Goal: Information Seeking & Learning: Find specific page/section

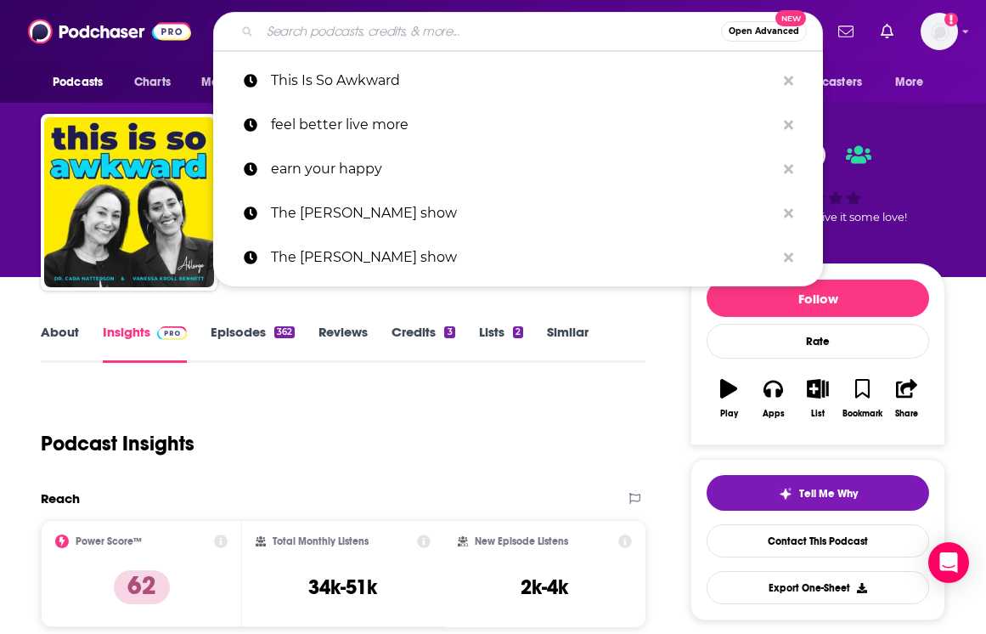
scroll to position [714, 0]
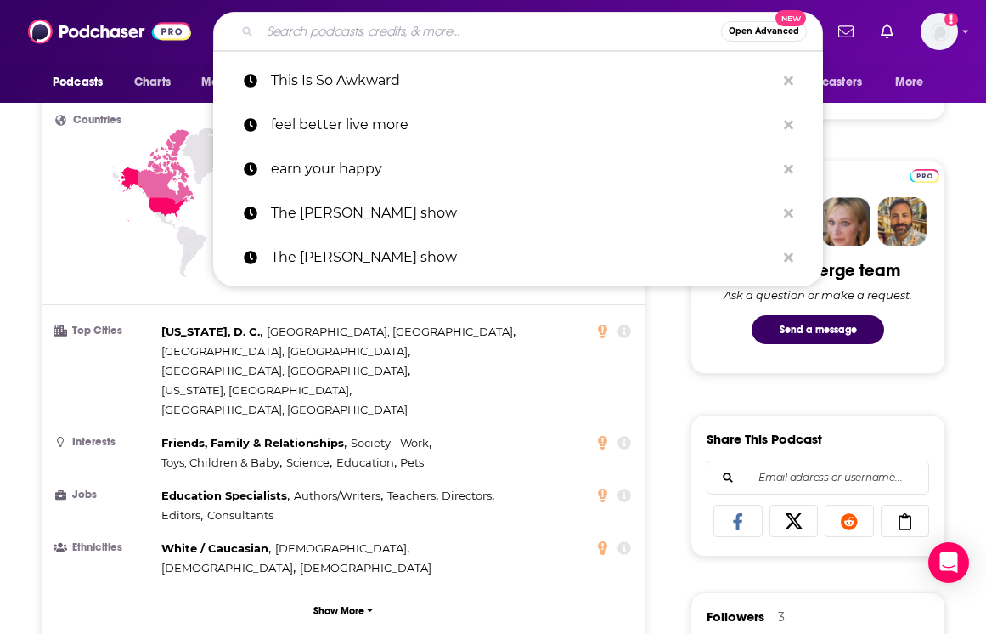
type input "The Dr. [PERSON_NAME] Show"
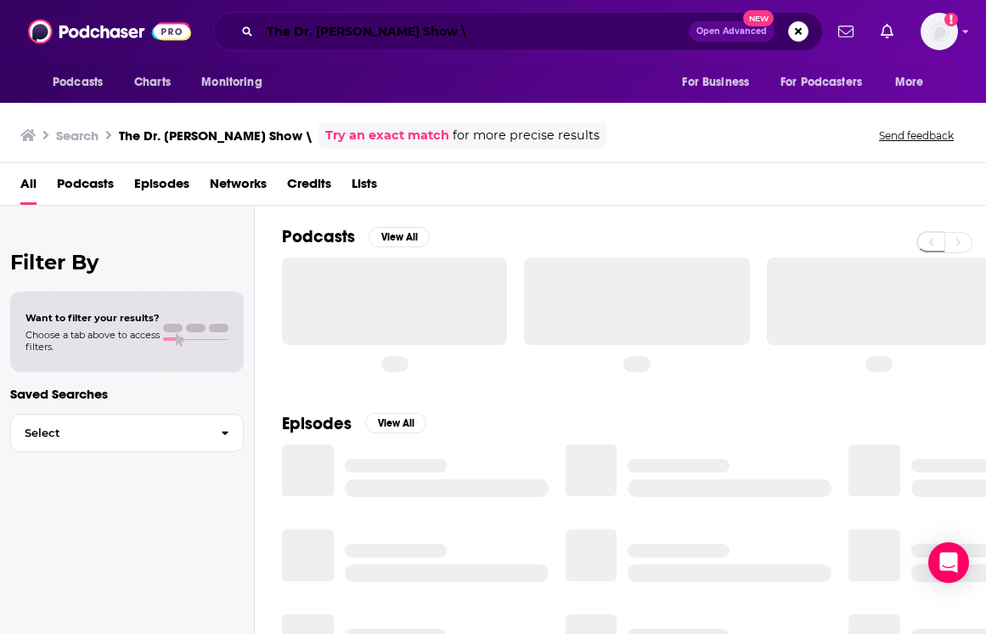
click at [419, 30] on input "The Dr. Josh Axe Show \" at bounding box center [474, 31] width 429 height 27
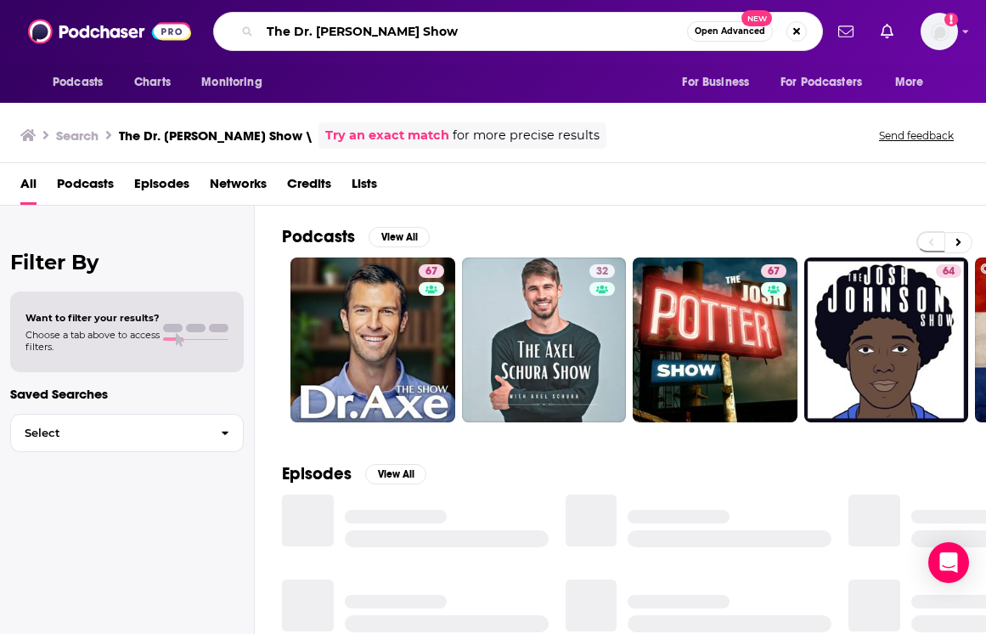
type input "The Dr. Josh Axe Show"
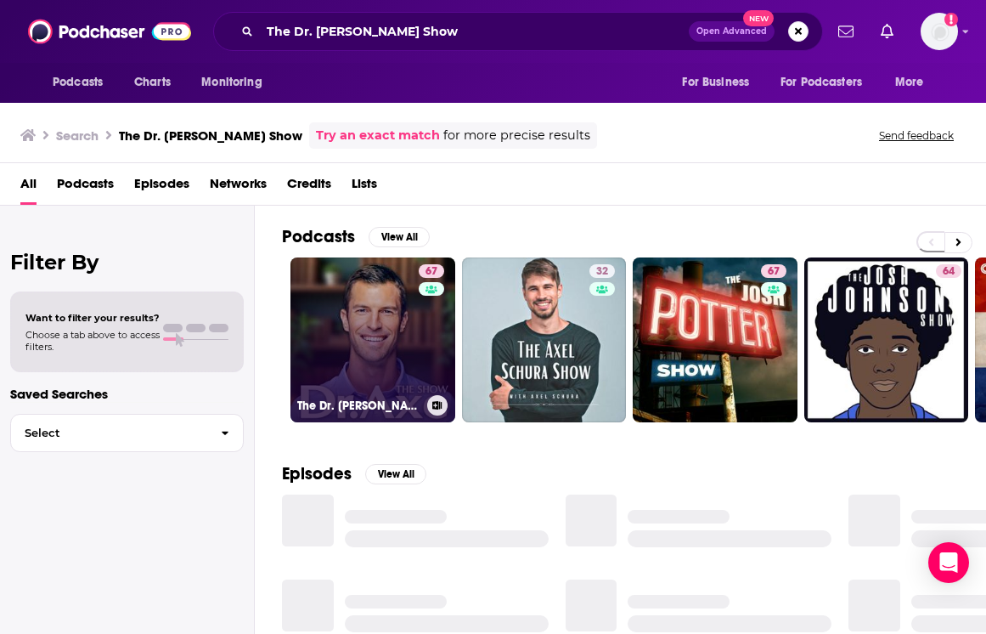
click at [389, 338] on link "67 The Dr. Josh Axe Show" at bounding box center [373, 339] width 165 height 165
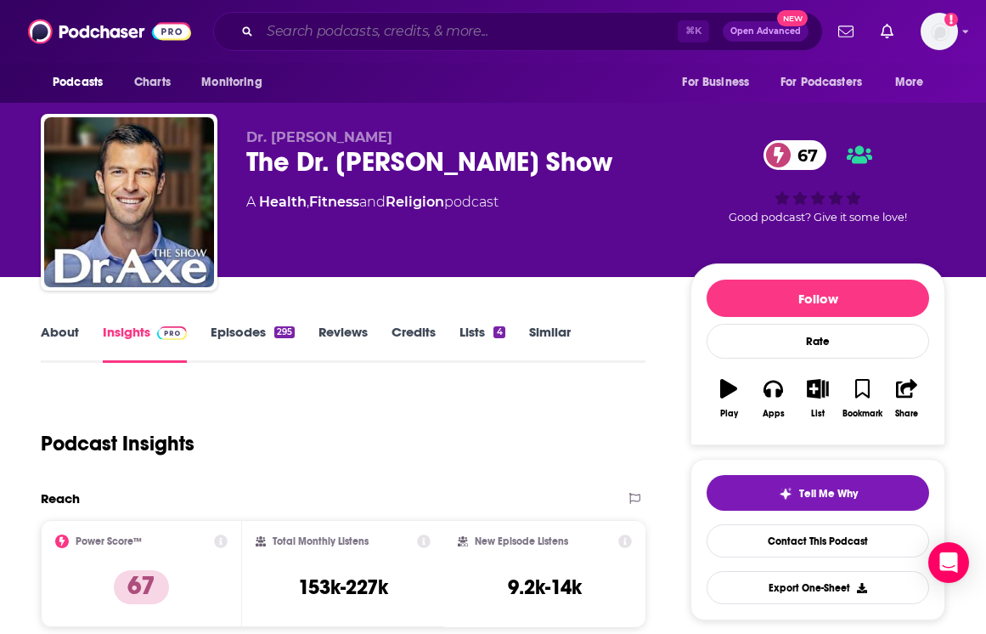
click at [359, 25] on input "Search podcasts, credits, & more..." at bounding box center [469, 31] width 418 height 27
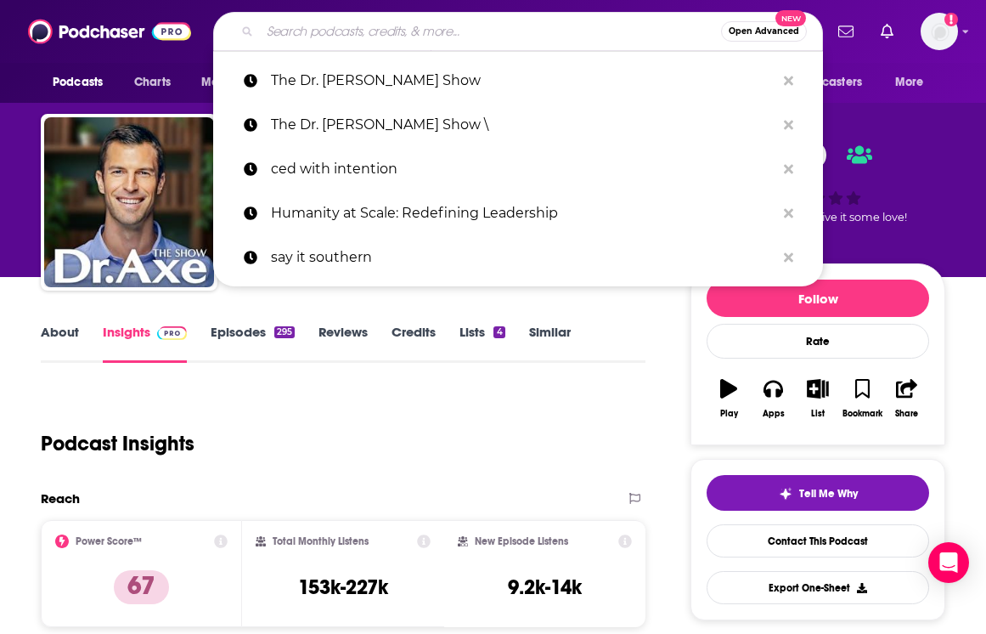
paste input "Not Alone with Valeria Lipovetsky"
type input "Not Alone with Valeria Lipovetsky"
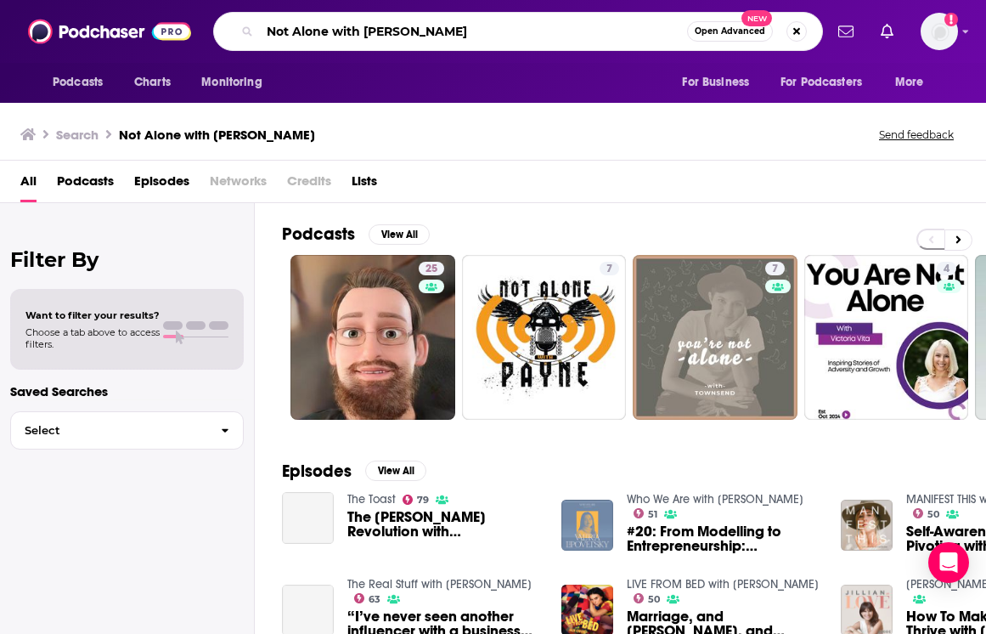
drag, startPoint x: 336, startPoint y: 31, endPoint x: 502, endPoint y: 31, distance: 166.5
click at [501, 31] on input "Not Alone with Valeria Lipovetsky" at bounding box center [473, 31] width 427 height 27
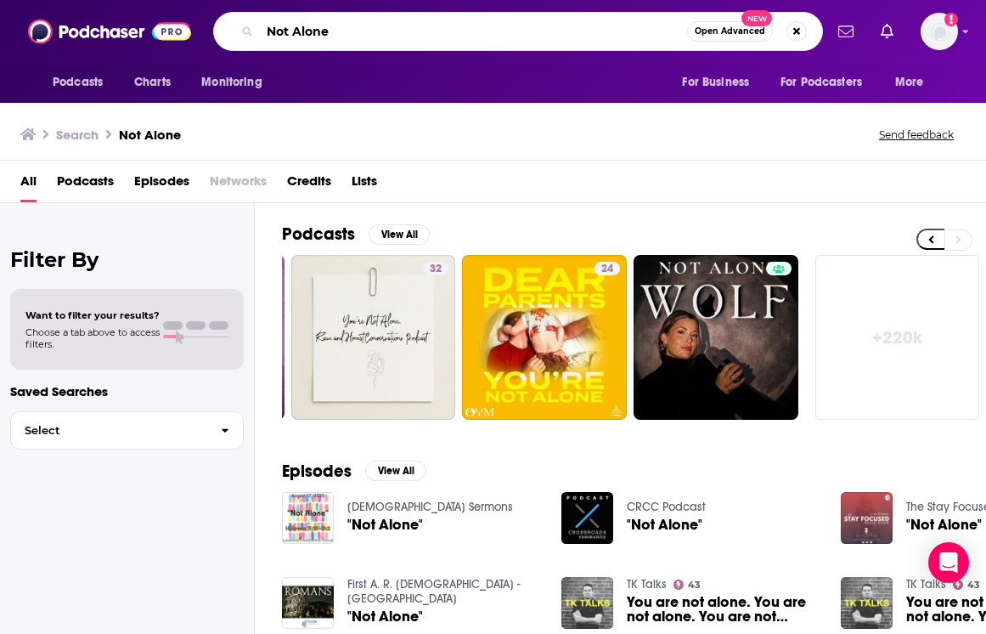
drag, startPoint x: 355, startPoint y: 32, endPoint x: 240, endPoint y: 28, distance: 115.6
click at [240, 28] on div "Not Alone Open Advanced New" at bounding box center [518, 31] width 610 height 39
paste input "with Valeria Lipovetsky"
drag, startPoint x: 366, startPoint y: 35, endPoint x: 246, endPoint y: 31, distance: 119.8
click at [246, 31] on div "Not Alone with Valeria Lipovetsky Open Advanced New" at bounding box center [518, 31] width 610 height 39
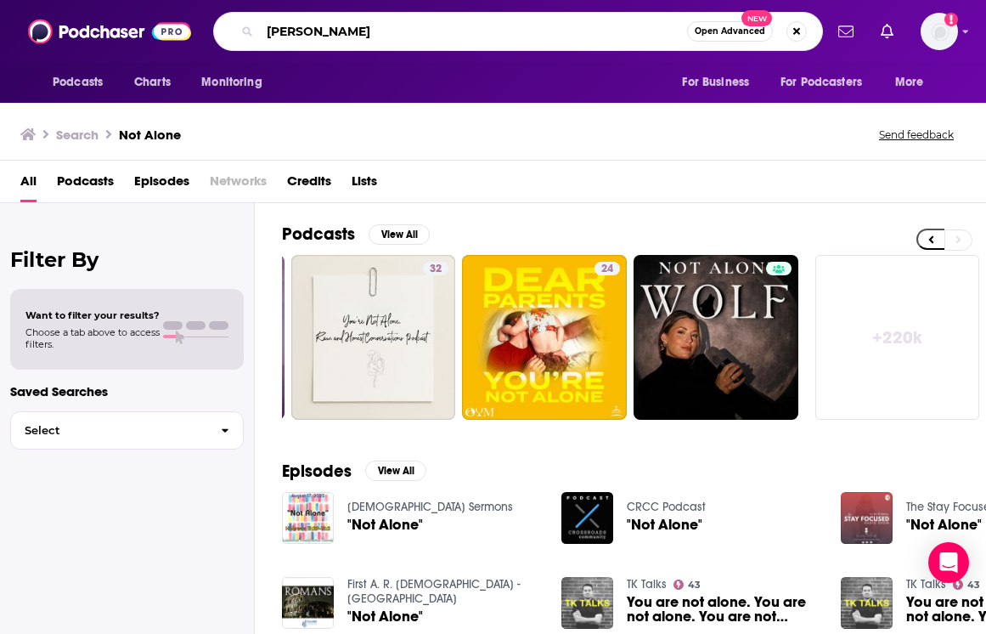
type input "[PERSON_NAME]"
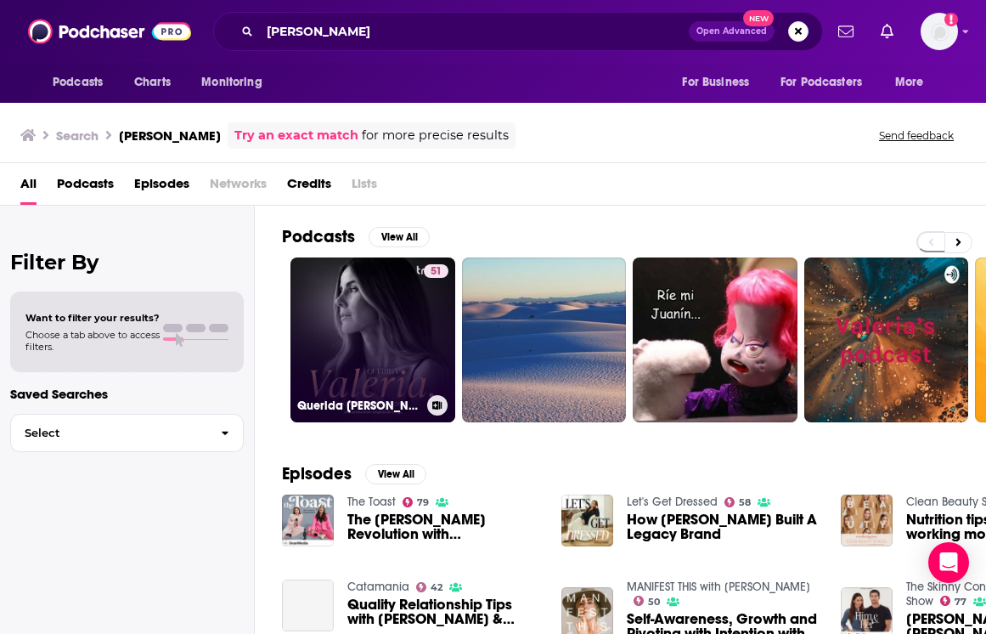
click at [434, 313] on div "51" at bounding box center [436, 329] width 25 height 131
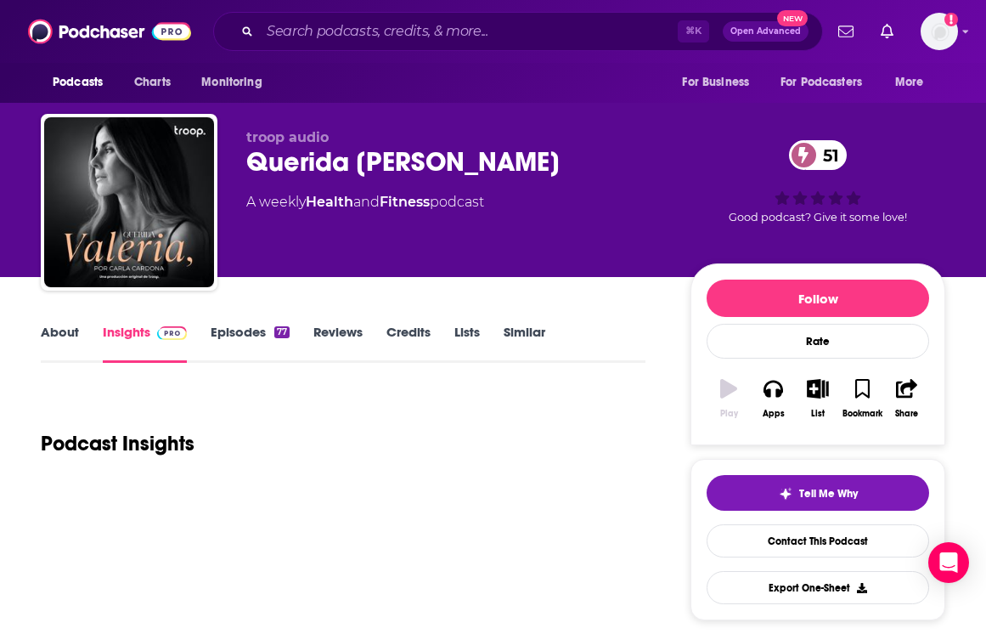
scroll to position [1, 0]
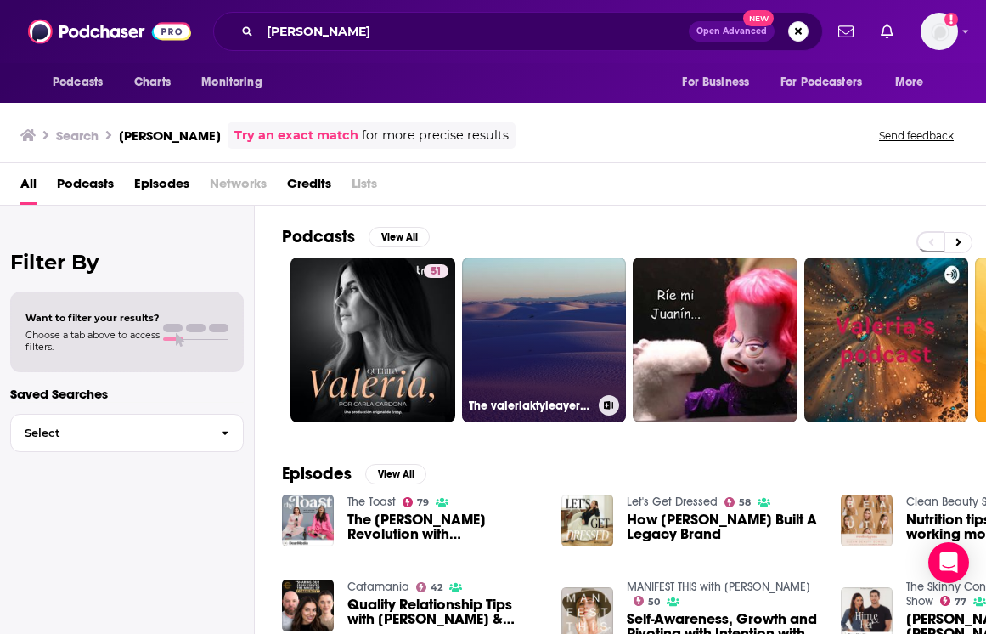
scroll to position [176, 0]
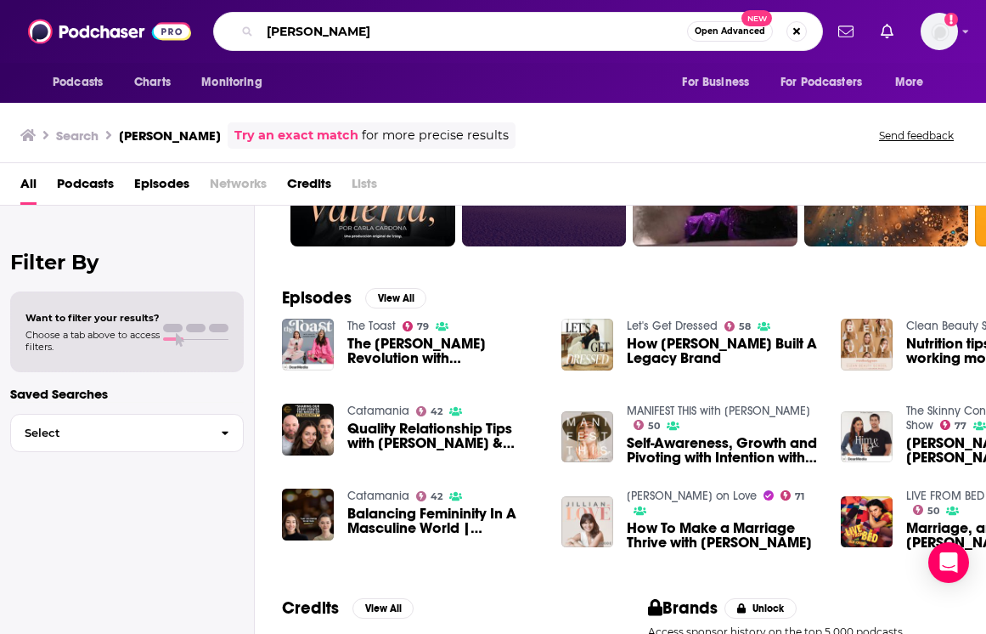
drag, startPoint x: 385, startPoint y: 21, endPoint x: 246, endPoint y: 26, distance: 139.4
click at [246, 26] on div "Valeria Lipovetsky Open Advanced New" at bounding box center [518, 31] width 610 height 39
click at [308, 25] on input "[PERSON_NAME]" at bounding box center [473, 31] width 427 height 27
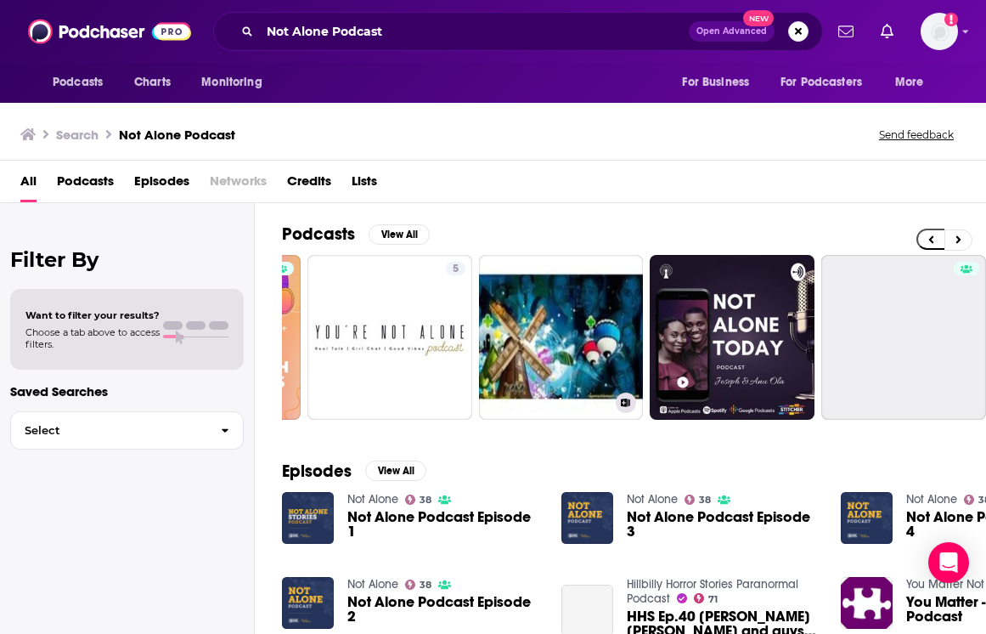
scroll to position [0, 856]
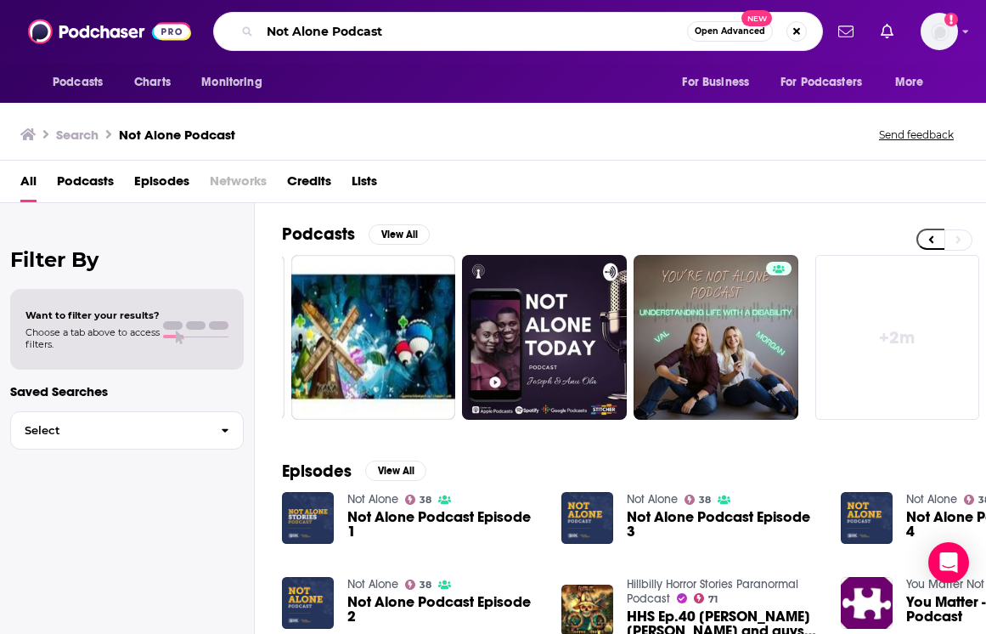
click at [349, 25] on input "Not Alone Podcast" at bounding box center [473, 31] width 427 height 27
type input "Not Alone"
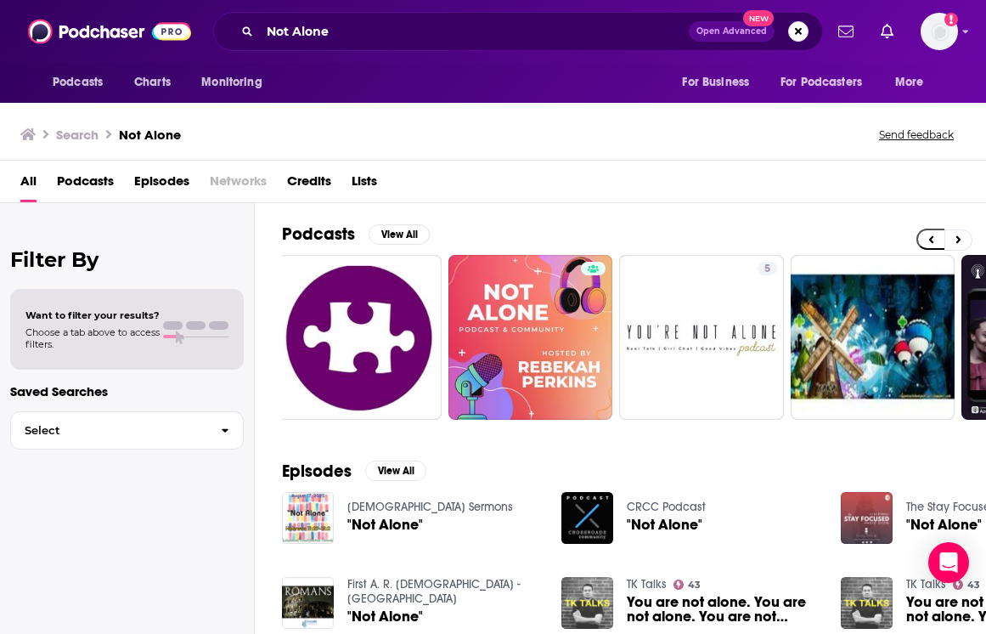
scroll to position [0, 318]
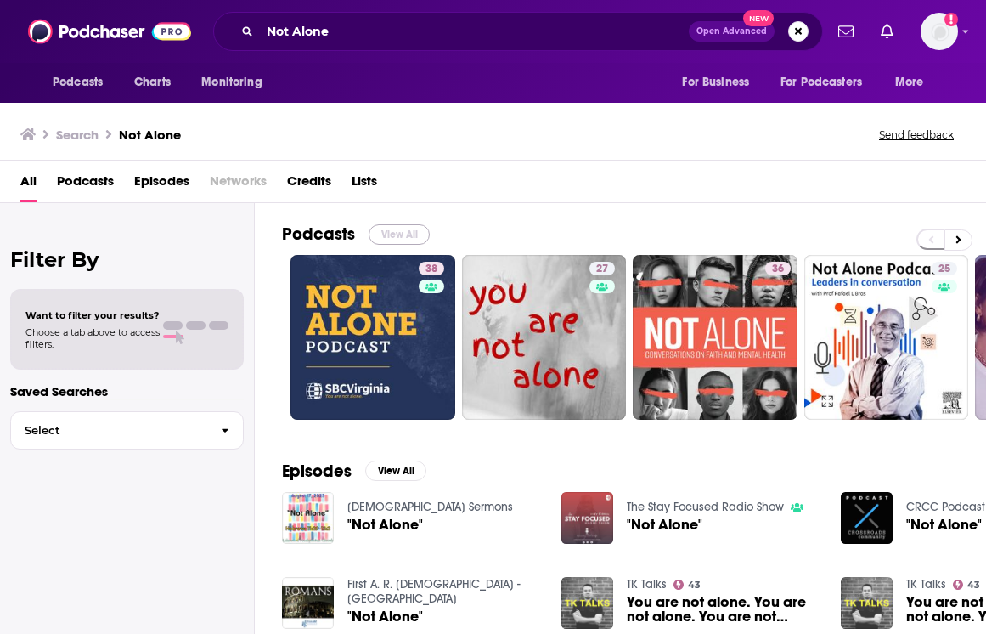
click at [392, 234] on button "View All" at bounding box center [399, 234] width 61 height 20
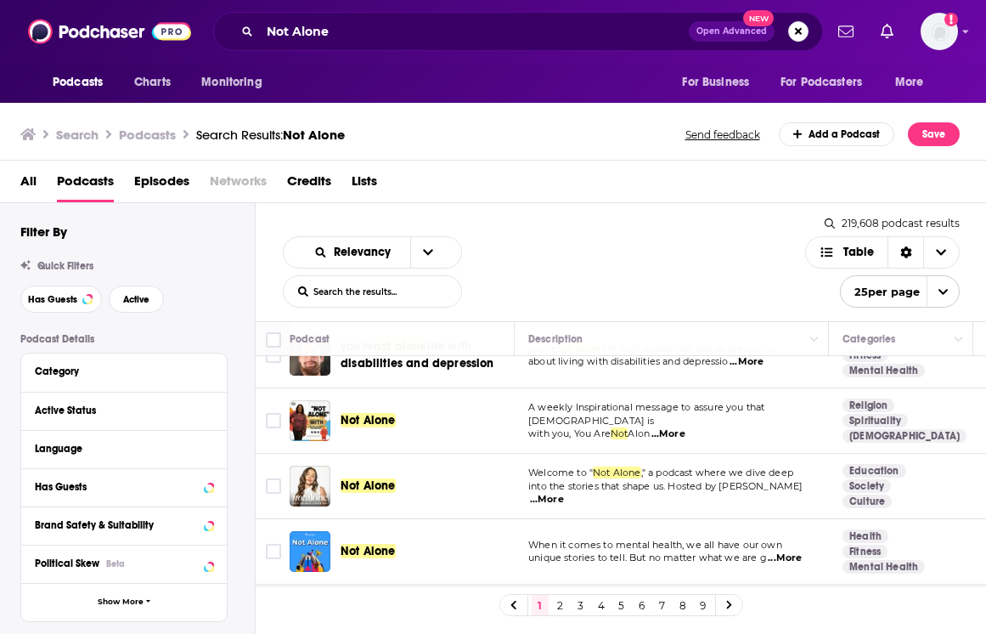
scroll to position [624, 0]
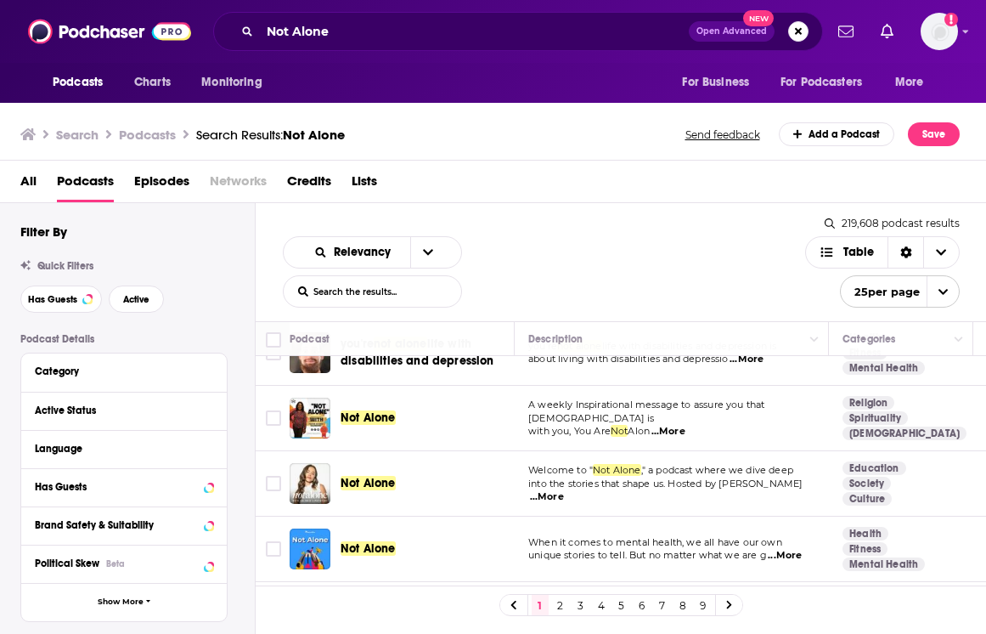
click at [379, 477] on span "Not Alone" at bounding box center [368, 483] width 55 height 14
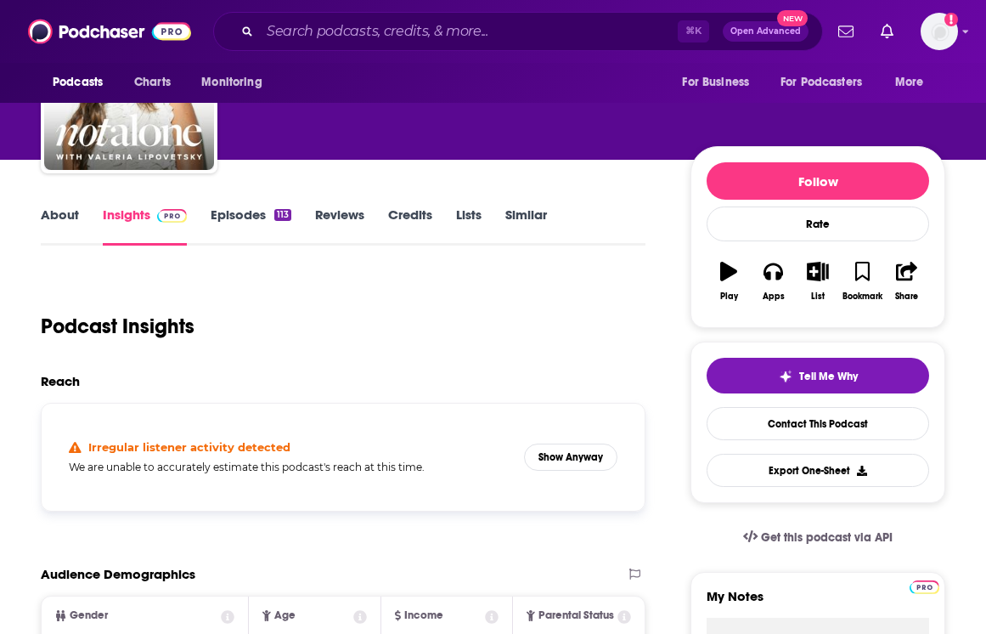
scroll to position [120, 0]
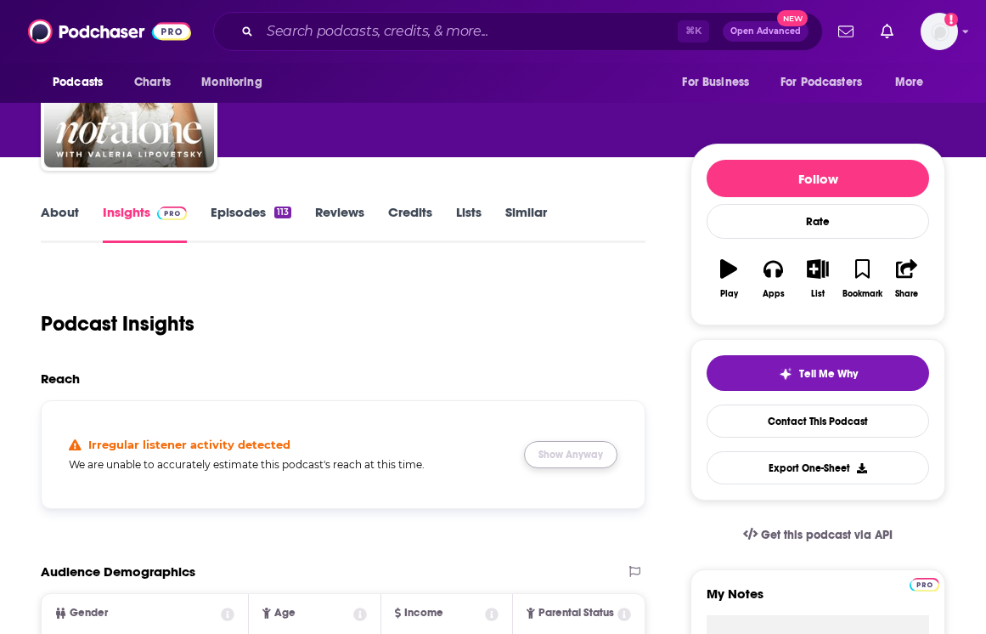
click at [567, 456] on button "Show Anyway" at bounding box center [570, 454] width 93 height 27
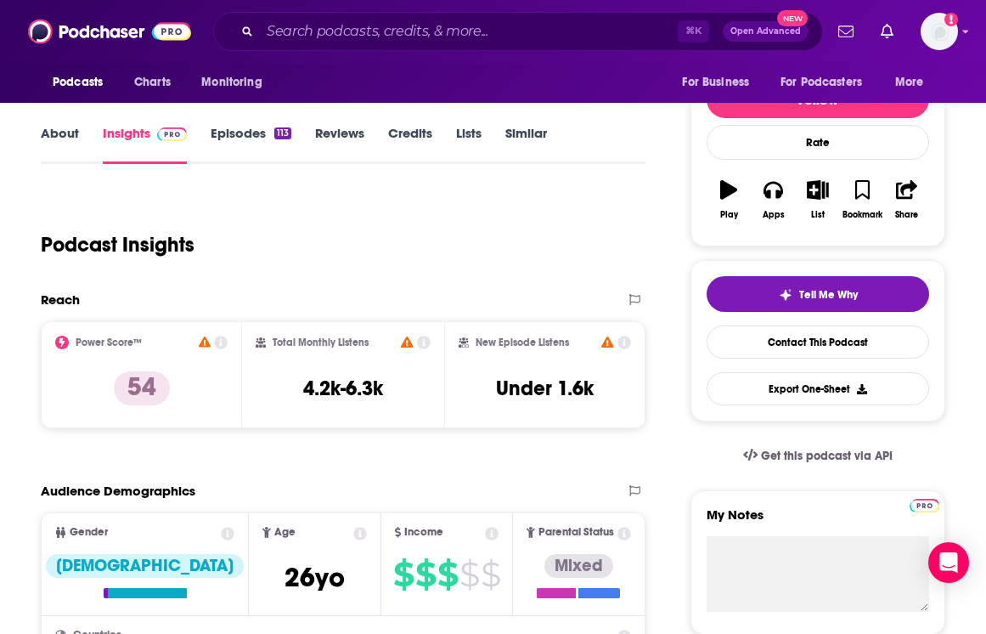
scroll to position [70, 0]
